Goal: Information Seeking & Learning: Learn about a topic

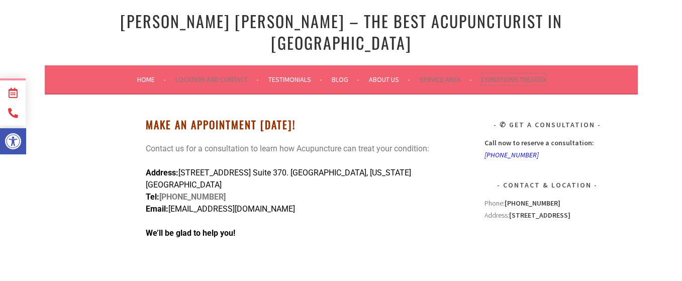
click at [510, 73] on link "Conditions Treated" at bounding box center [514, 79] width 64 height 12
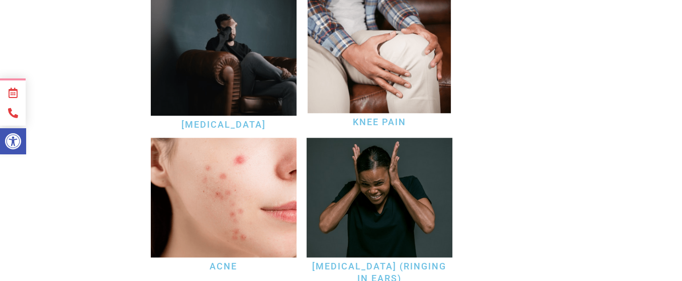
scroll to position [1106, 0]
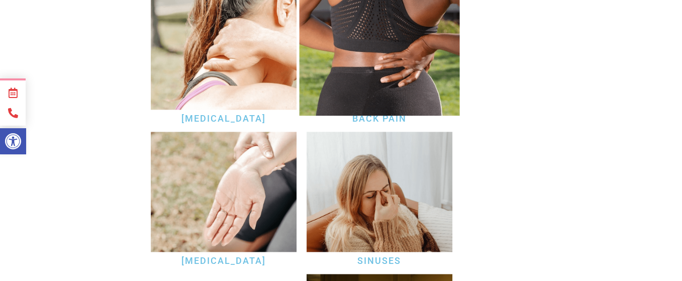
click at [350, 46] on img at bounding box center [379, 50] width 160 height 132
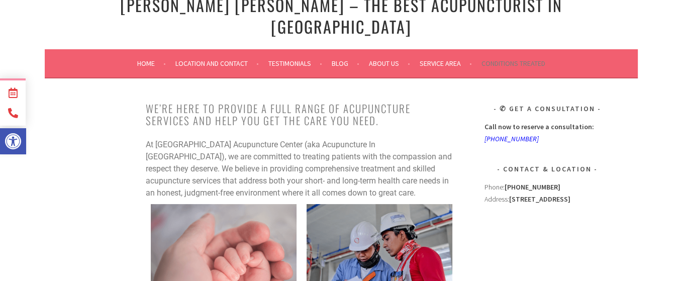
scroll to position [0, 0]
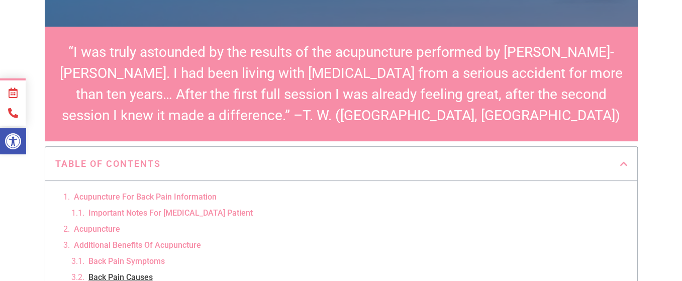
scroll to position [352, 0]
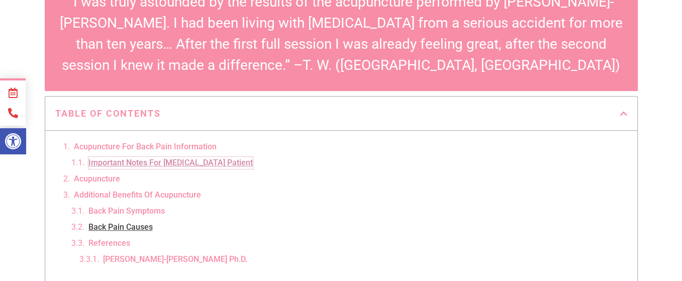
click at [189, 157] on link "Important Notes For Lower Back Pain Patient" at bounding box center [170, 163] width 164 height 12
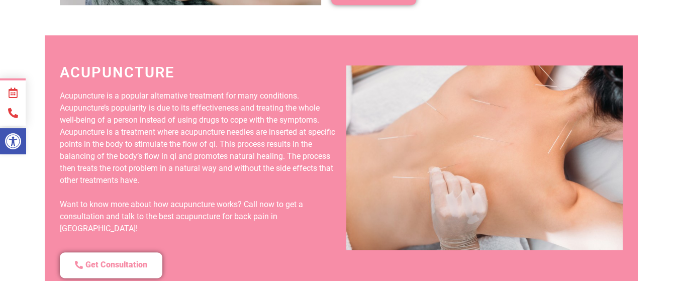
scroll to position [1033, 0]
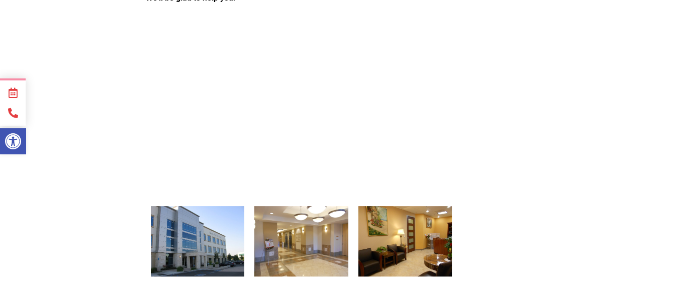
scroll to position [452, 0]
